Goal: Find specific page/section: Find specific page/section

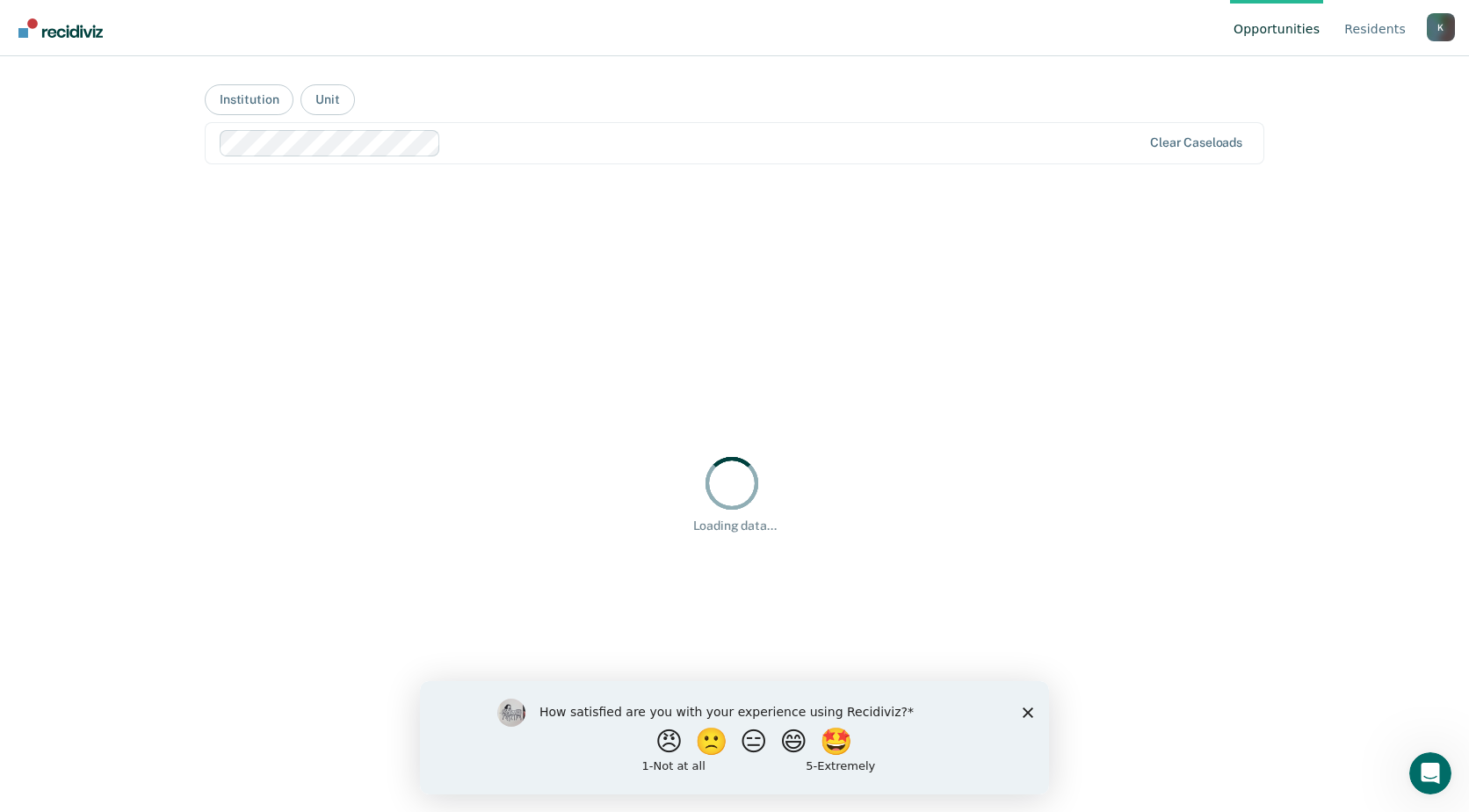
click at [1023, 709] on icon "Close survey" at bounding box center [1028, 712] width 11 height 11
